Goal: Find specific page/section: Find specific page/section

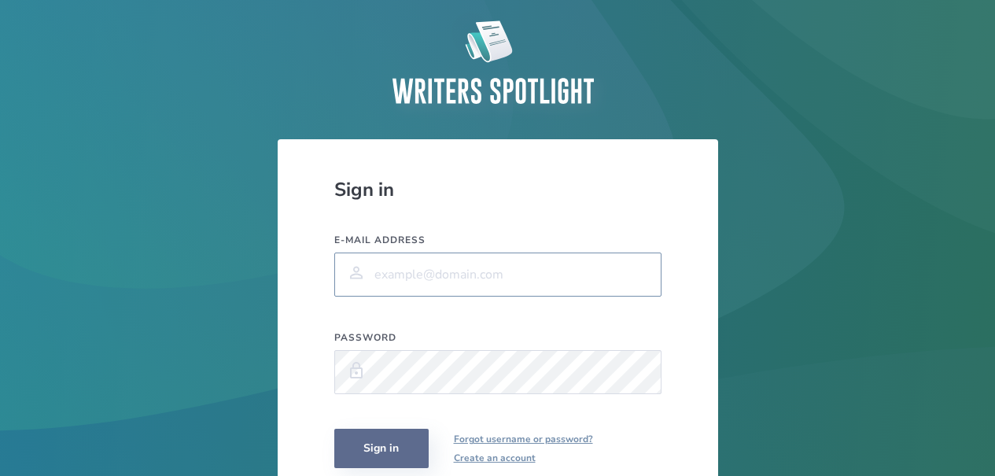
type input "[EMAIL_ADDRESS][DOMAIN_NAME]"
click at [383, 454] on button "Sign in" at bounding box center [381, 448] width 94 height 39
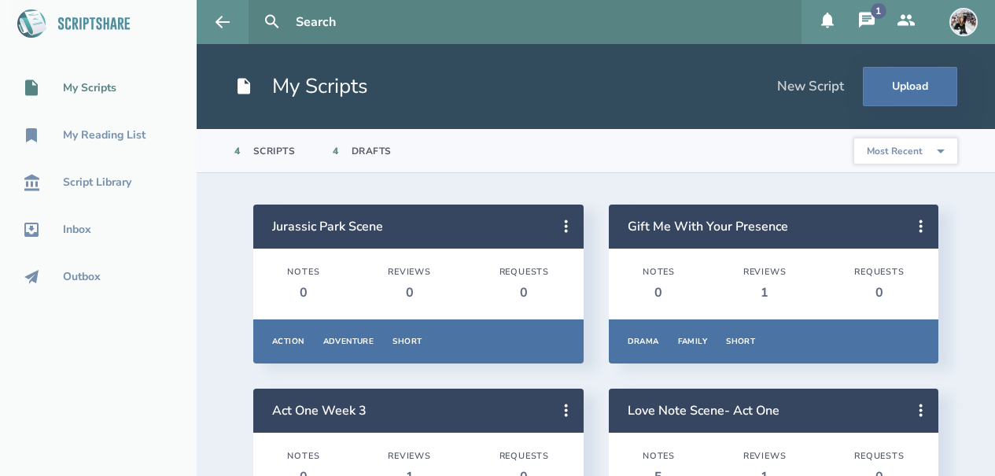
click at [864, 20] on icon at bounding box center [867, 20] width 16 height 16
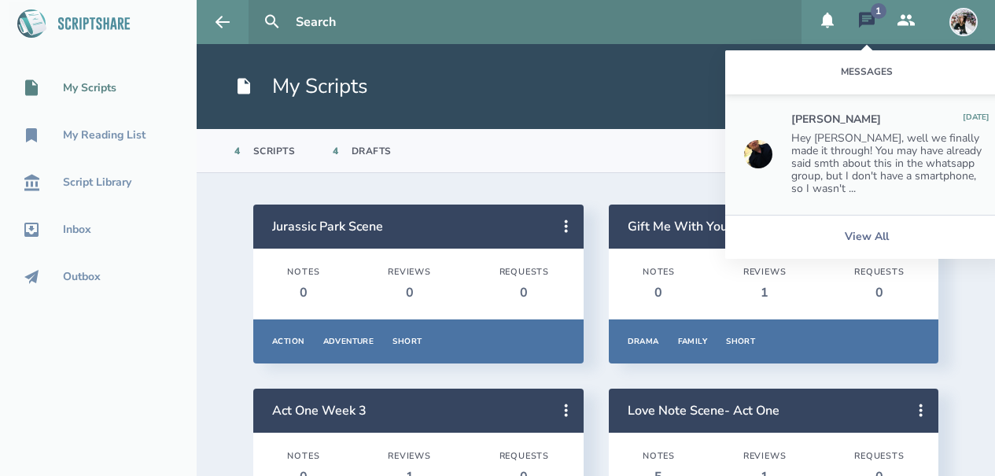
click at [870, 170] on div "Hey [PERSON_NAME], well we finally made it through! You may have already said s…" at bounding box center [890, 163] width 198 height 63
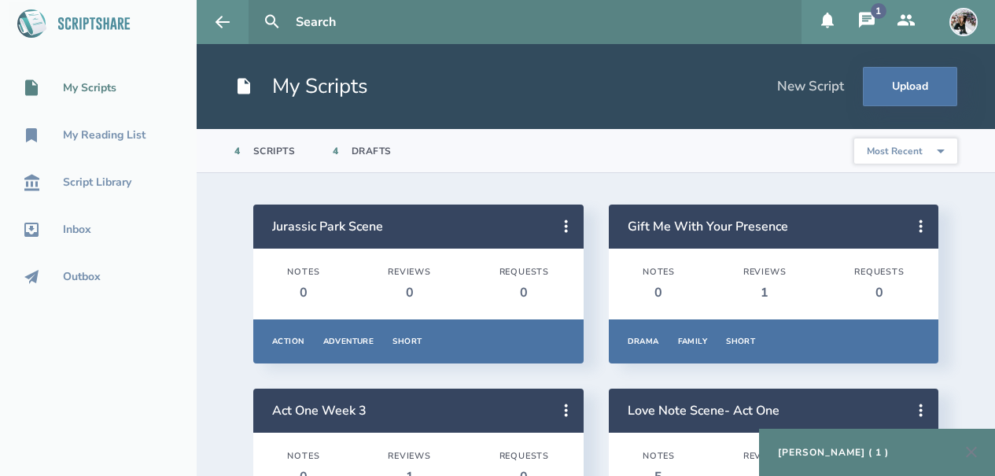
click at [816, 455] on div "[PERSON_NAME] ( 1 )" at bounding box center [833, 452] width 111 height 13
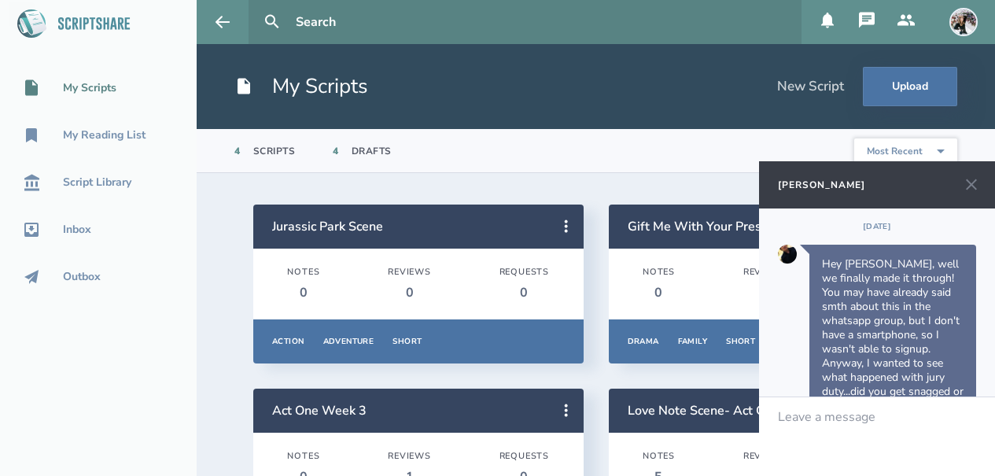
scroll to position [56, 0]
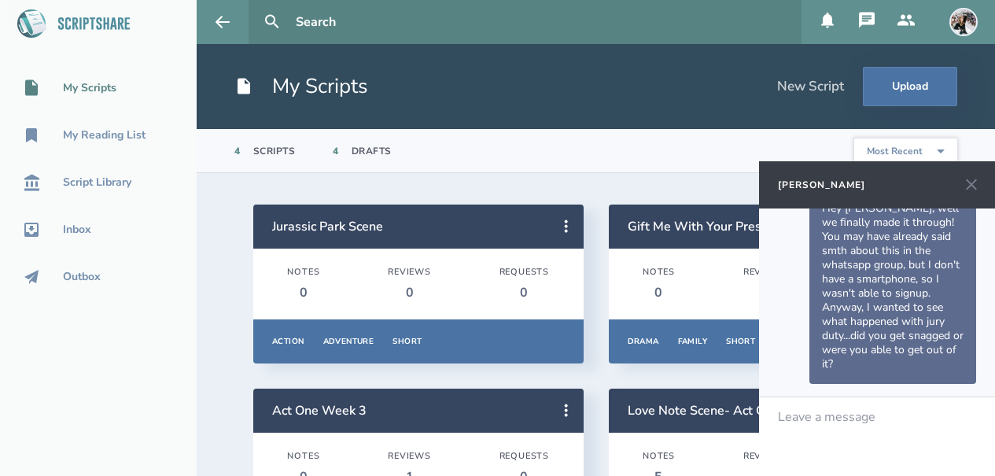
click at [973, 182] on icon at bounding box center [971, 184] width 11 height 11
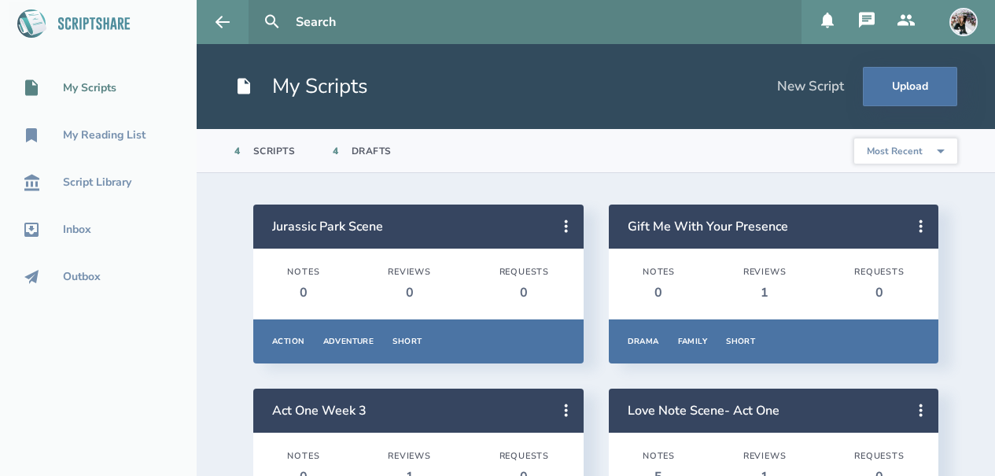
click at [68, 92] on div "My Scripts" at bounding box center [89, 88] width 53 height 13
click at [102, 91] on div "My Scripts" at bounding box center [89, 88] width 53 height 13
click at [86, 82] on div "My Scripts" at bounding box center [89, 88] width 53 height 13
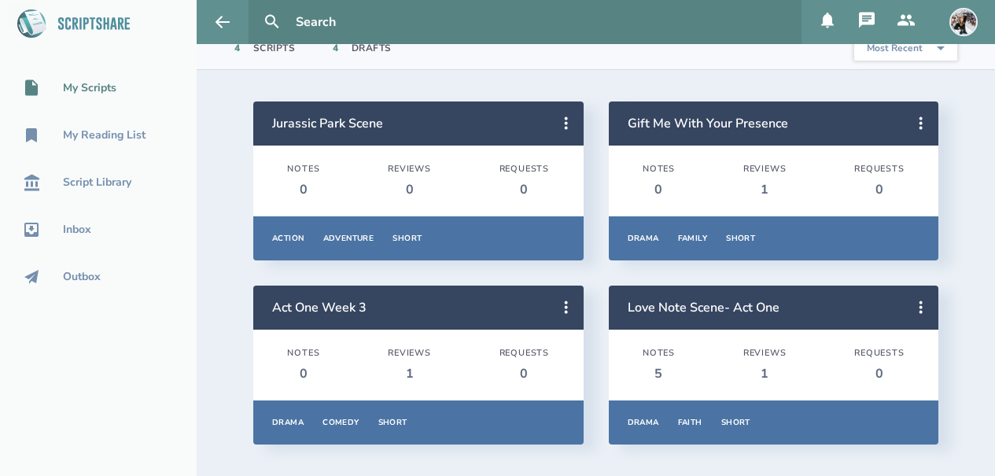
scroll to position [0, 0]
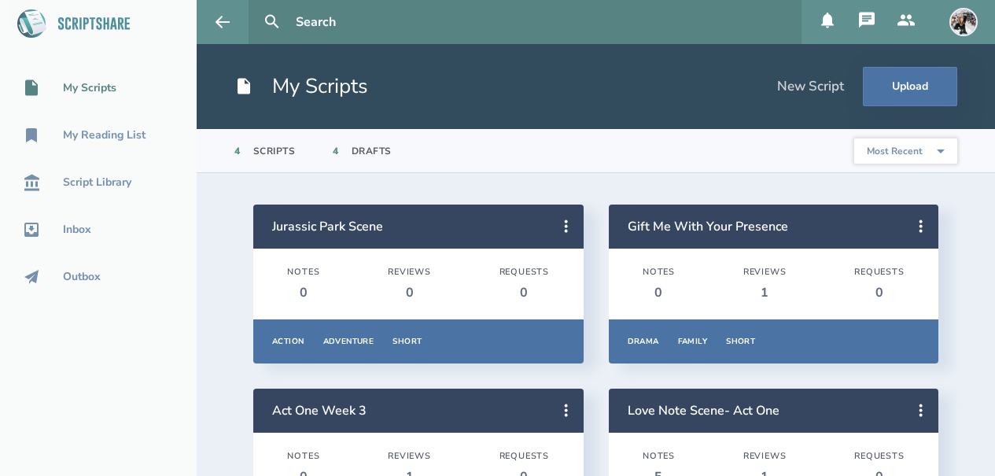
click at [79, 89] on div "My Scripts" at bounding box center [89, 88] width 53 height 13
click at [570, 226] on icon at bounding box center [566, 226] width 19 height 19
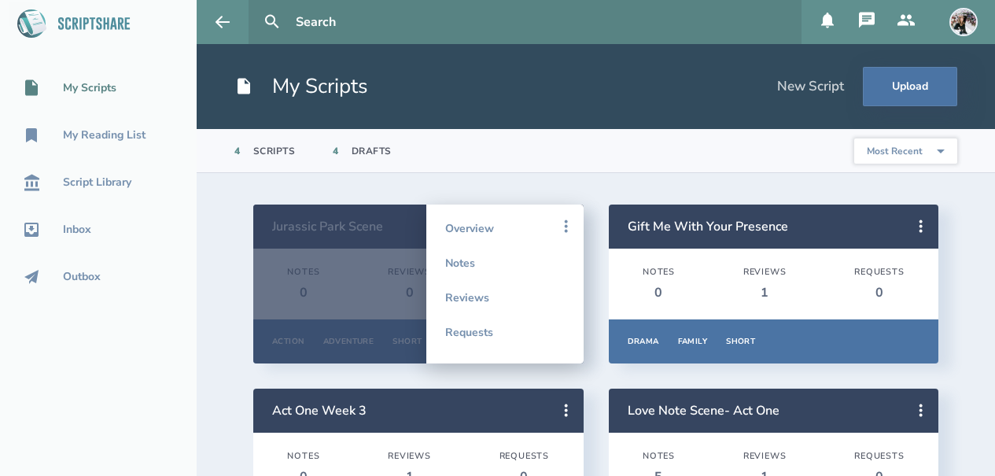
click at [522, 186] on section "Jurassic Park Scene Notes 0 Reviews 0 Requests 0 Action Adventure Short Overvie…" at bounding box center [596, 376] width 798 height 406
click at [499, 184] on section "Jurassic Park Scene Notes 0 Reviews 0 Requests 0 Action Adventure Short Overvie…" at bounding box center [596, 376] width 798 height 406
click at [377, 367] on div "Jurassic Park Scene Notes 0 Reviews 0 Requests 0 Action Adventure Short Overvie…" at bounding box center [595, 375] width 685 height 343
click at [381, 322] on div at bounding box center [418, 283] width 330 height 159
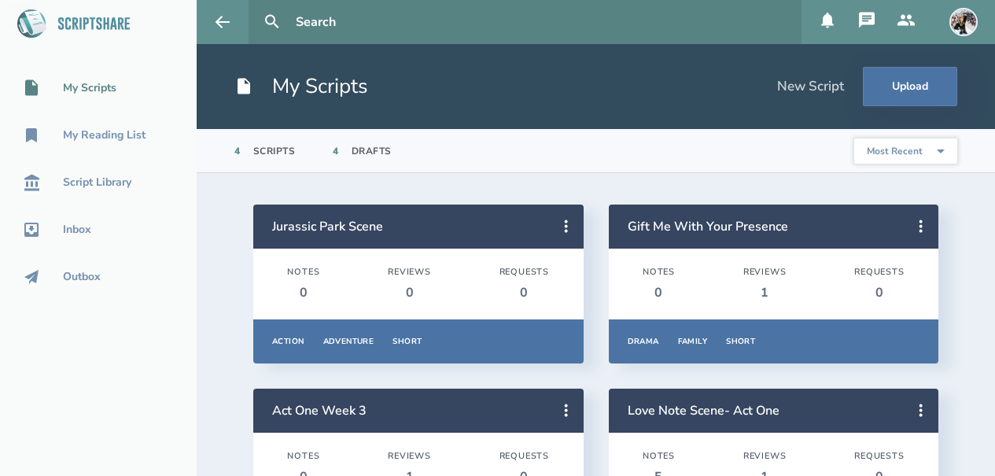
scroll to position [103, 0]
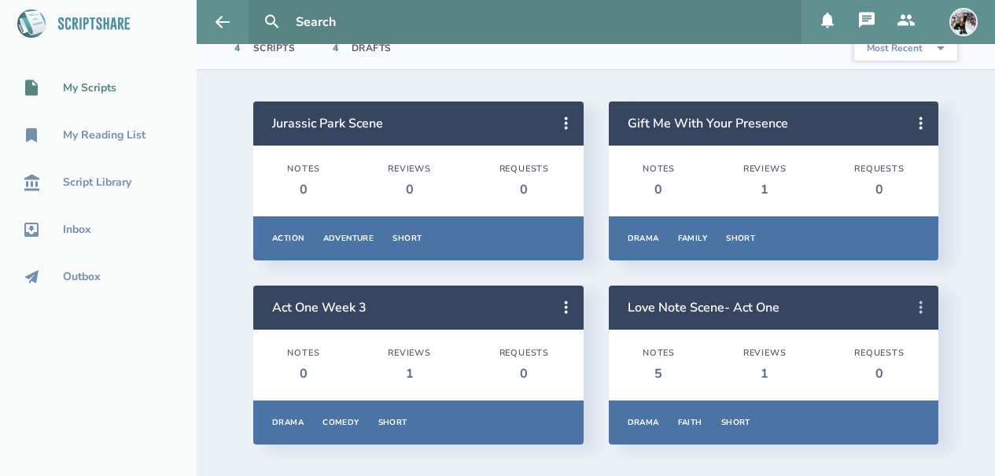
click at [914, 308] on icon at bounding box center [920, 307] width 19 height 19
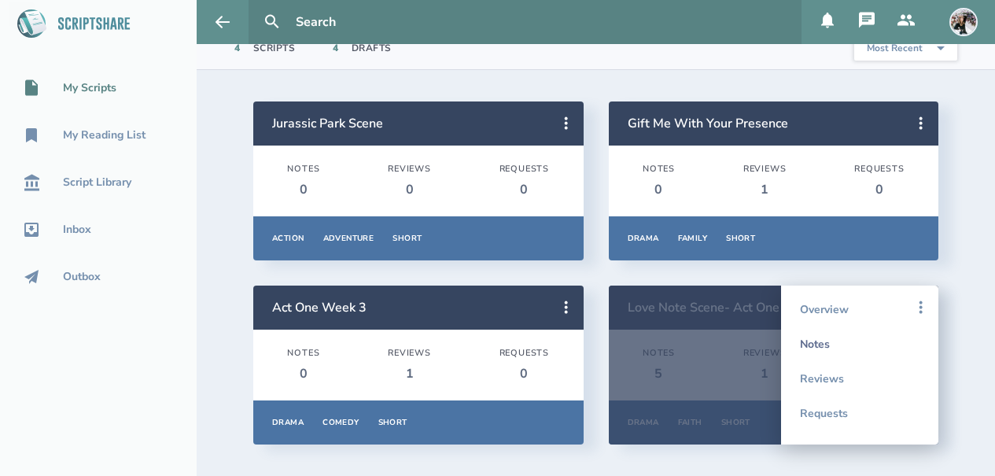
click at [824, 343] on link "Notes" at bounding box center [860, 343] width 120 height 35
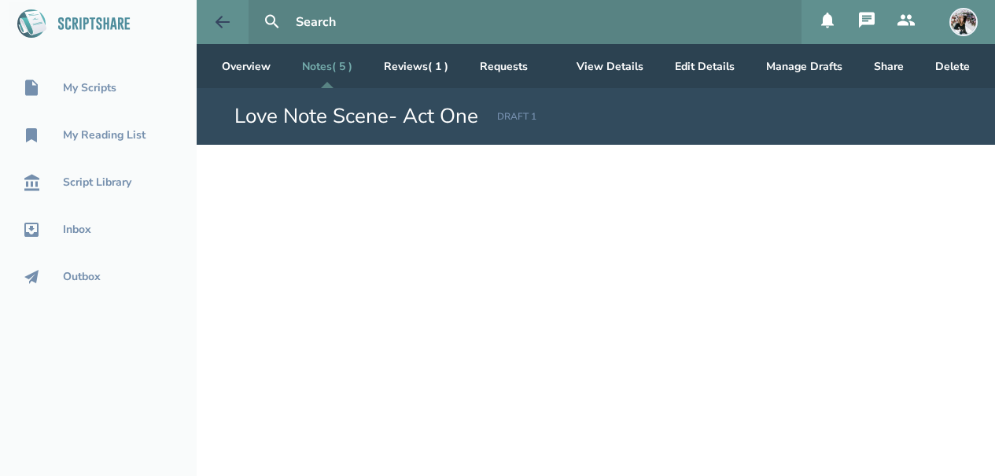
click at [227, 27] on icon at bounding box center [222, 22] width 19 height 19
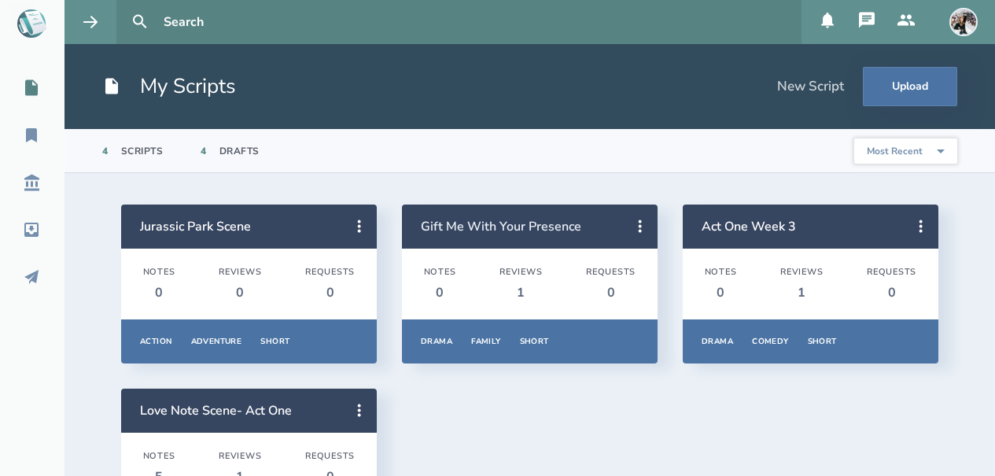
click at [466, 226] on link "Gift Me With Your Presence" at bounding box center [501, 226] width 160 height 17
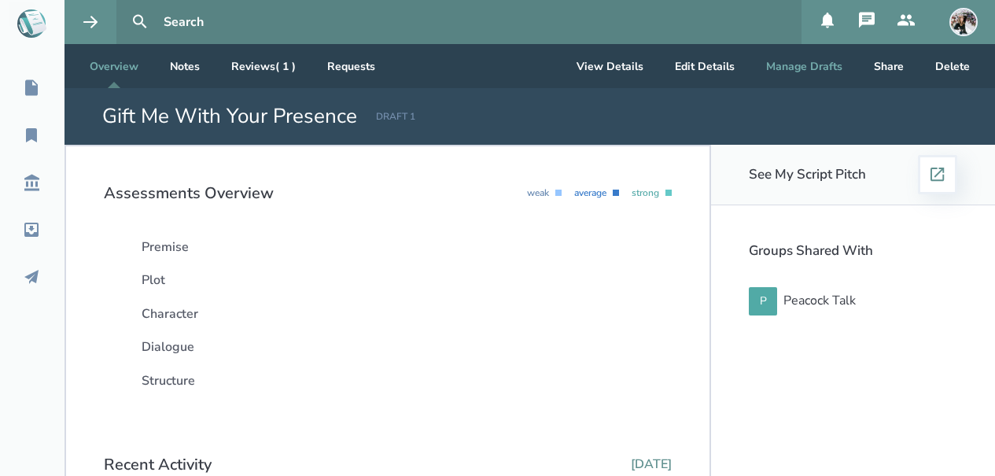
click at [815, 68] on button "Manage Drafts" at bounding box center [803, 66] width 101 height 44
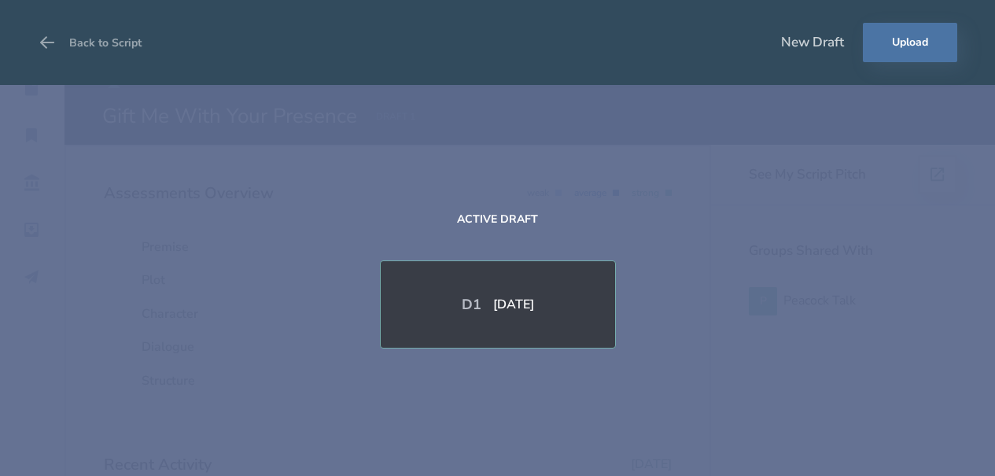
click at [756, 99] on div "Active Draft D 1 [DATE]" at bounding box center [497, 280] width 995 height 391
click at [38, 33] on icon at bounding box center [47, 42] width 19 height 19
